Goal: Check status: Check status

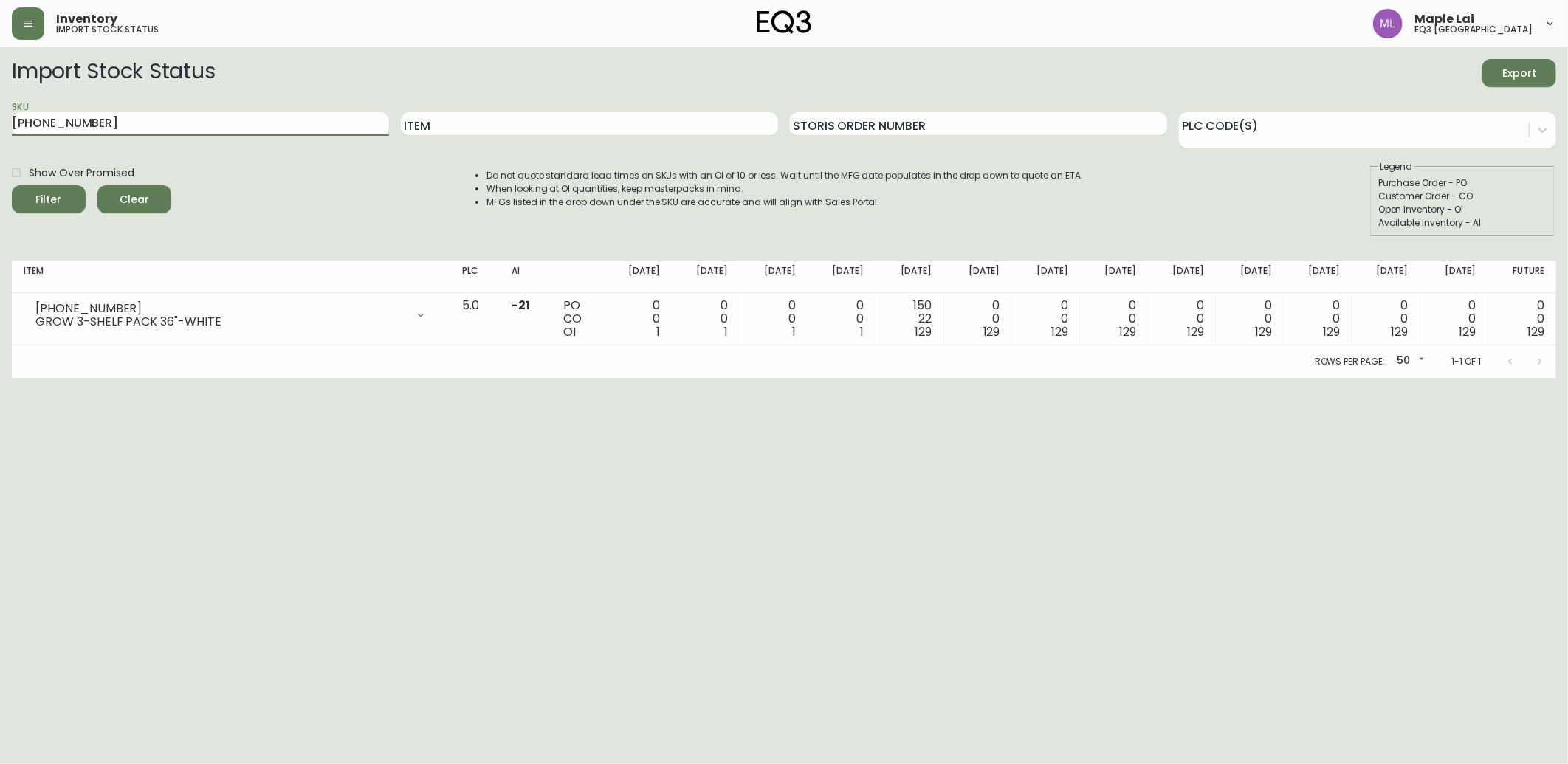
drag, startPoint x: 298, startPoint y: 126, endPoint x: 0, endPoint y: 105, distance: 298.7
click at [0, 111] on html "Inventory import stock status Maple Lai eq3 [GEOGRAPHIC_DATA] Import Stock Stat…" at bounding box center [784, 188] width 1568 height 378
paste input "[PHONE_NUMBER]"
click at [12, 185] on button "Filter" at bounding box center [48, 199] width 74 height 28
click at [1004, 378] on html "Inventory import stock status Maple Lai eq3 [GEOGRAPHIC_DATA] Import Stock Stat…" at bounding box center [784, 188] width 1568 height 378
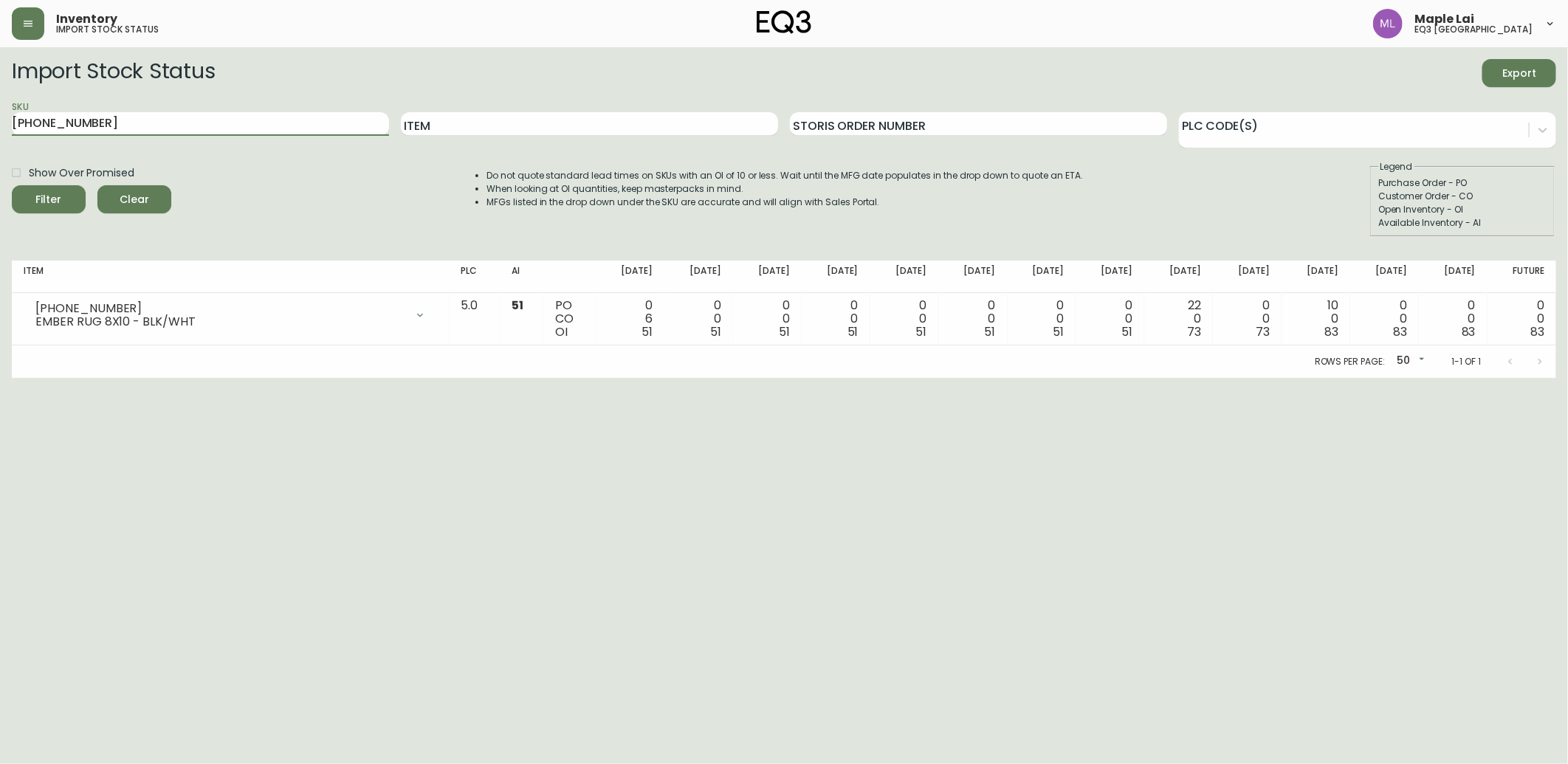
drag, startPoint x: 171, startPoint y: 125, endPoint x: -4, endPoint y: 76, distance: 181.7
click at [0, 76] on html "Inventory import stock status Maple Lai eq3 [GEOGRAPHIC_DATA] Import Stock Stat…" at bounding box center [784, 188] width 1568 height 378
paste input "50-7"
type input "[PHONE_NUMBER]"
click at [12, 185] on button "Filter" at bounding box center [48, 199] width 74 height 28
